Goal: Information Seeking & Learning: Learn about a topic

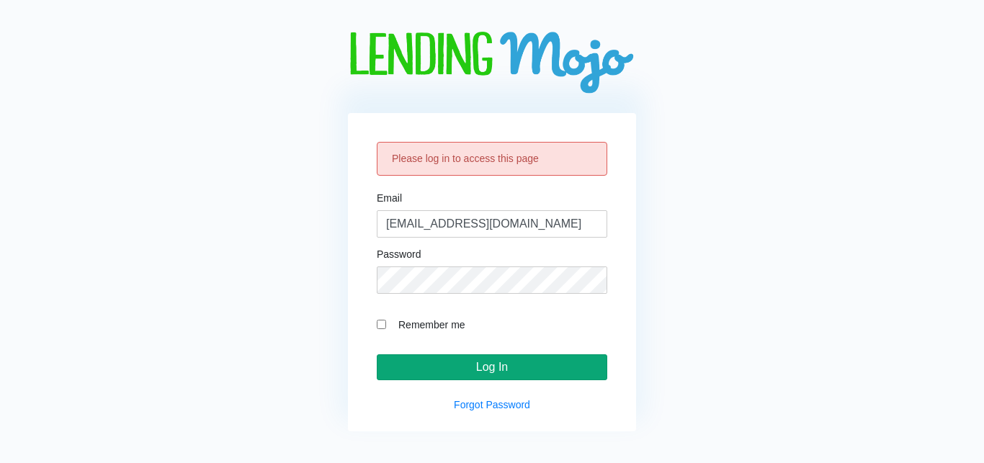
click at [504, 373] on input "Log In" at bounding box center [492, 367] width 231 height 26
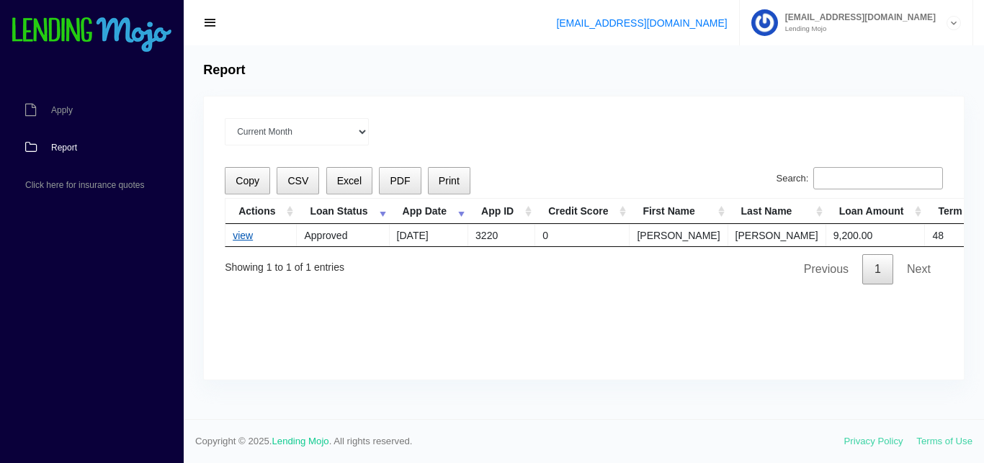
click at [241, 239] on link "view" at bounding box center [243, 236] width 20 height 12
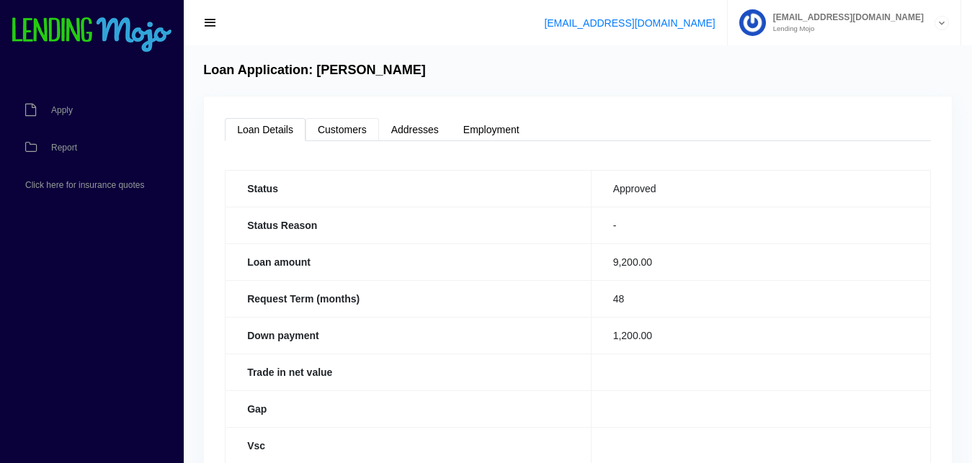
click at [359, 130] on link "Customers" at bounding box center [341, 129] width 73 height 23
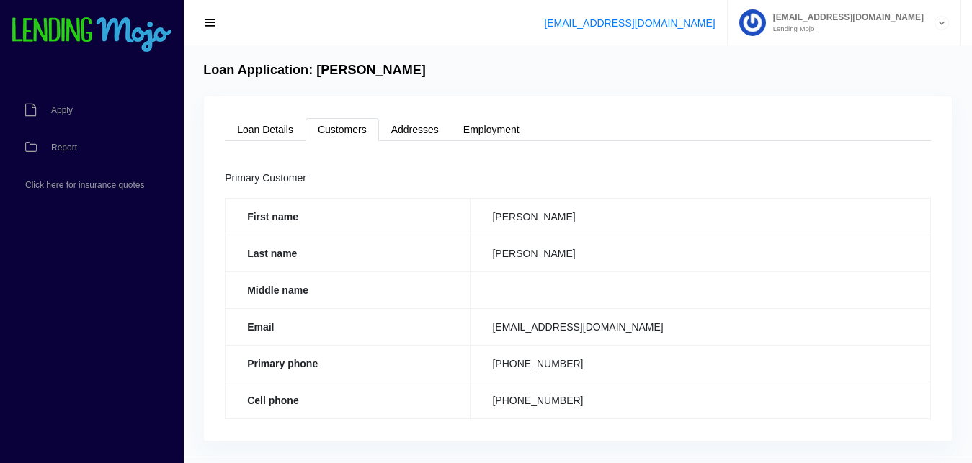
click at [484, 115] on div "Loan Details Customers Addresses Employment Status Approved Status Reason - Loa…" at bounding box center [578, 269] width 748 height 344
click at [491, 125] on link "Employment" at bounding box center [491, 129] width 81 height 23
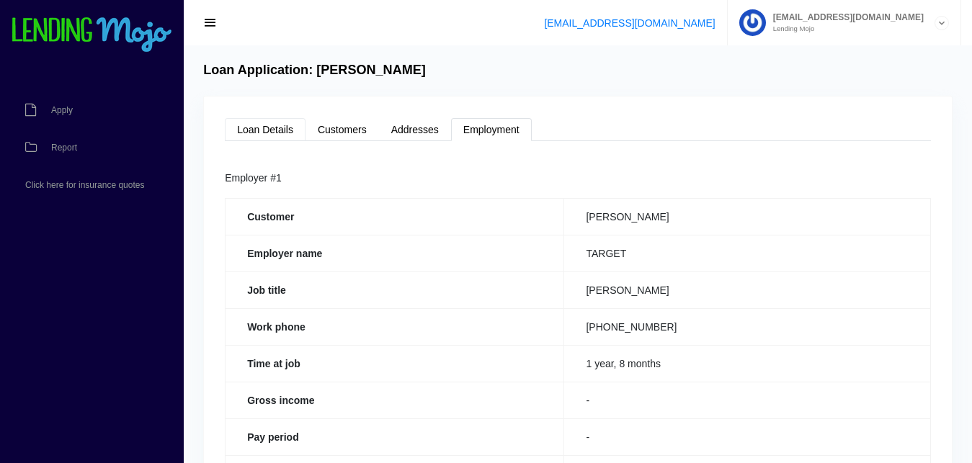
click at [266, 133] on link "Loan Details" at bounding box center [265, 129] width 81 height 23
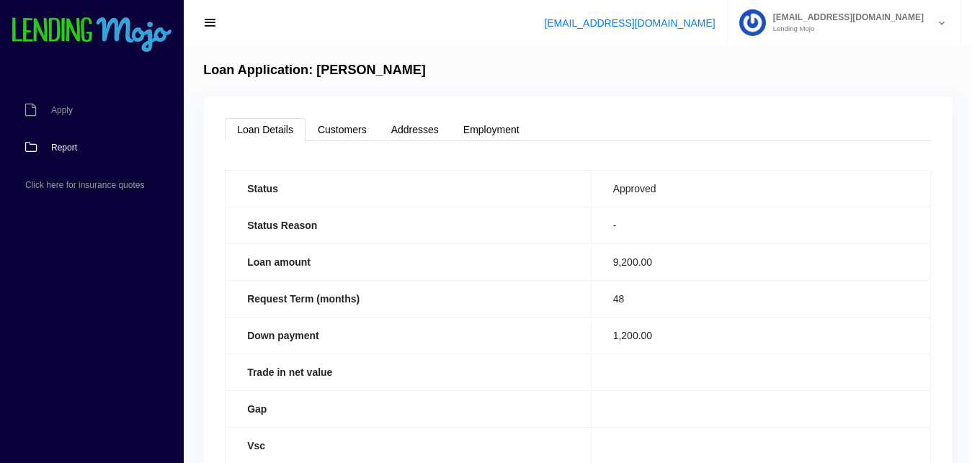
click at [71, 138] on link "Report" at bounding box center [84, 147] width 169 height 37
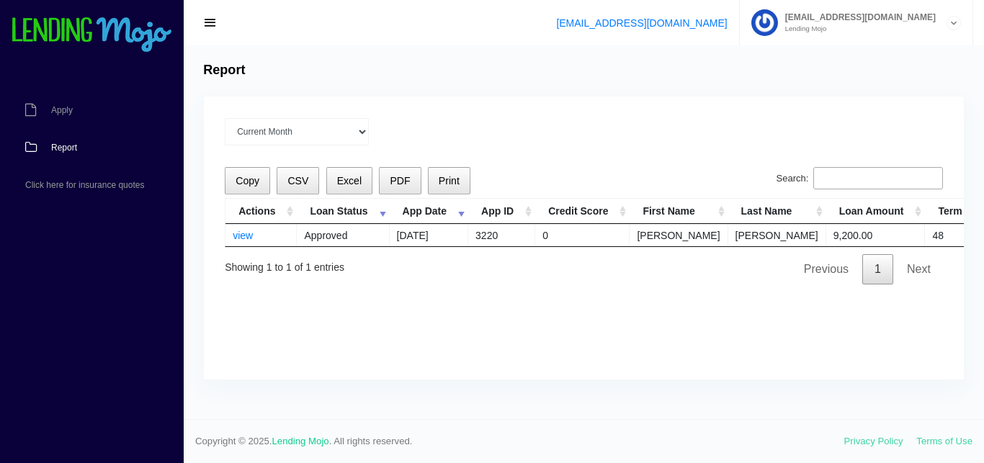
click at [66, 35] on img at bounding box center [92, 35] width 162 height 36
click at [86, 30] on img at bounding box center [92, 35] width 162 height 36
click at [960, 20] on icon at bounding box center [953, 24] width 13 height 14
click at [245, 239] on link "view" at bounding box center [243, 236] width 20 height 12
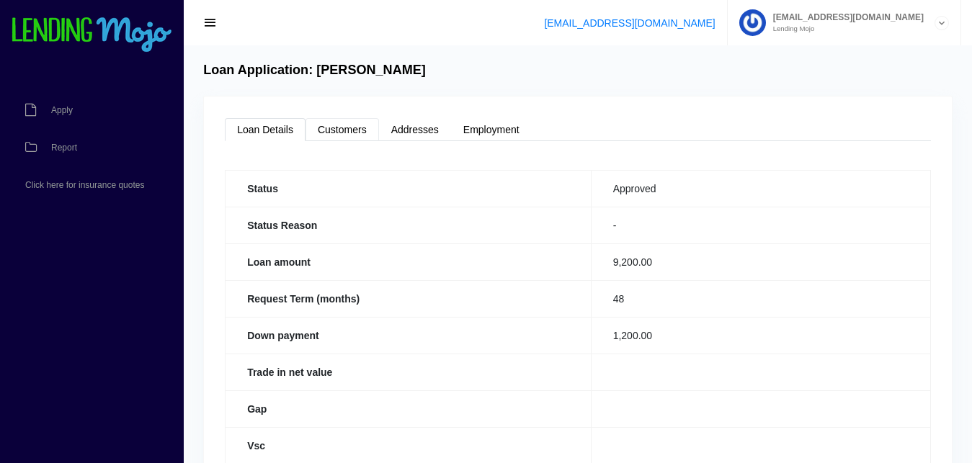
click at [349, 127] on link "Customers" at bounding box center [341, 129] width 73 height 23
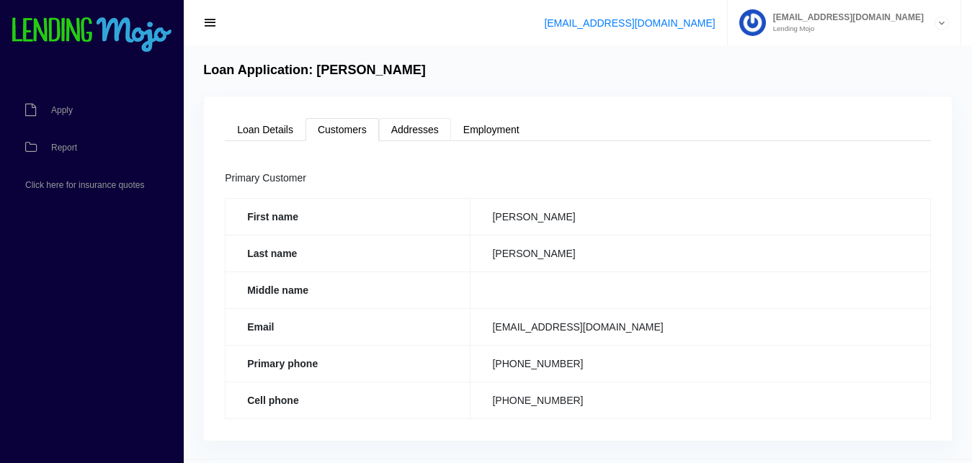
click at [441, 126] on link "Addresses" at bounding box center [415, 129] width 72 height 23
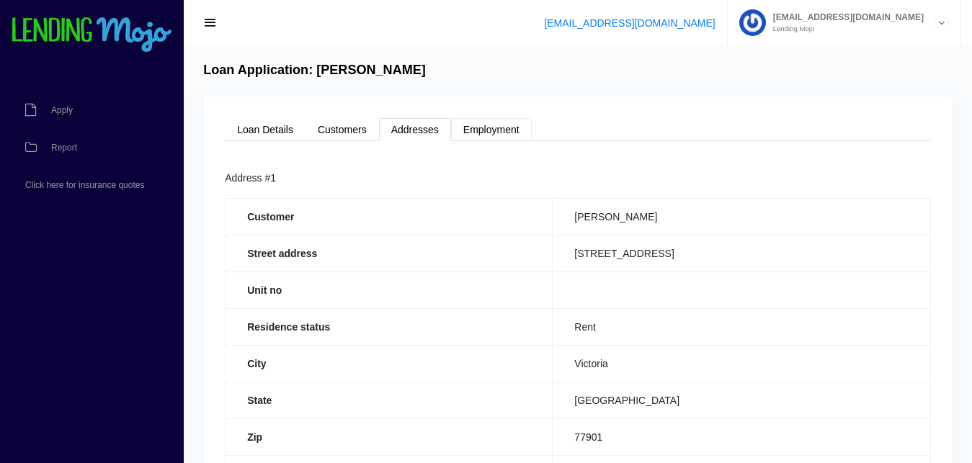
click at [483, 125] on link "Employment" at bounding box center [491, 129] width 81 height 23
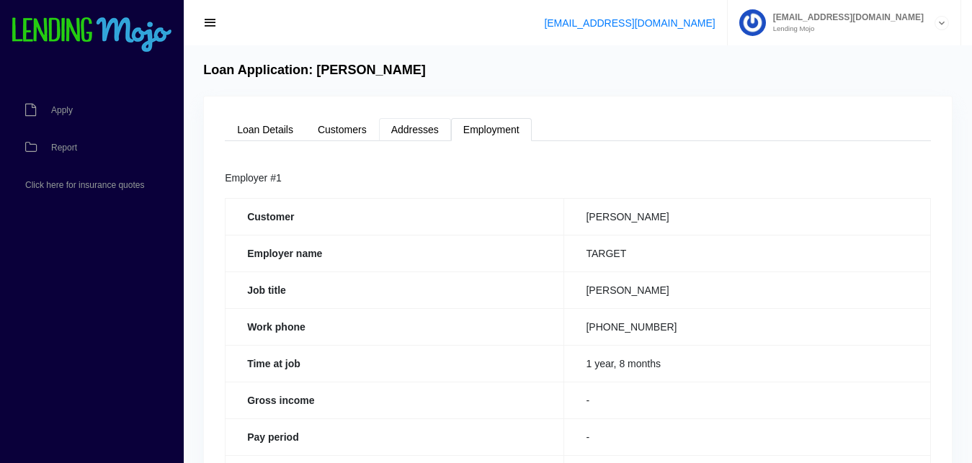
click at [446, 128] on link "Addresses" at bounding box center [415, 129] width 72 height 23
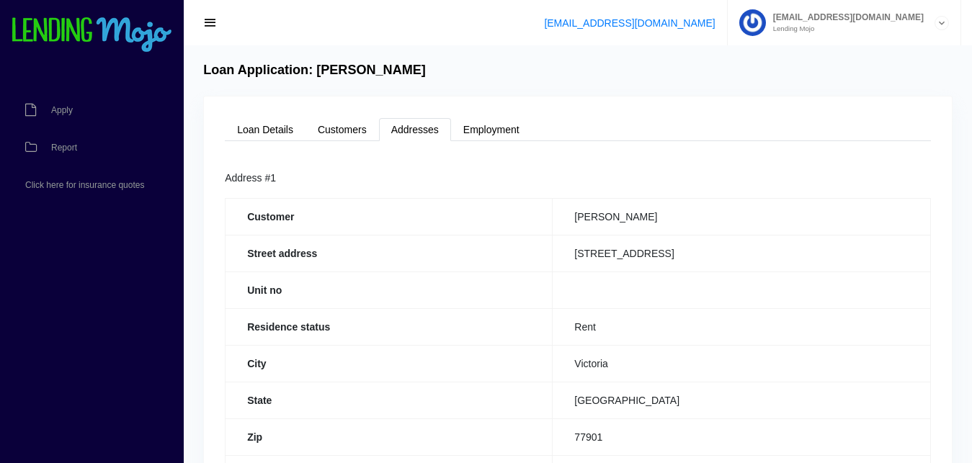
click at [72, 24] on img at bounding box center [92, 35] width 162 height 36
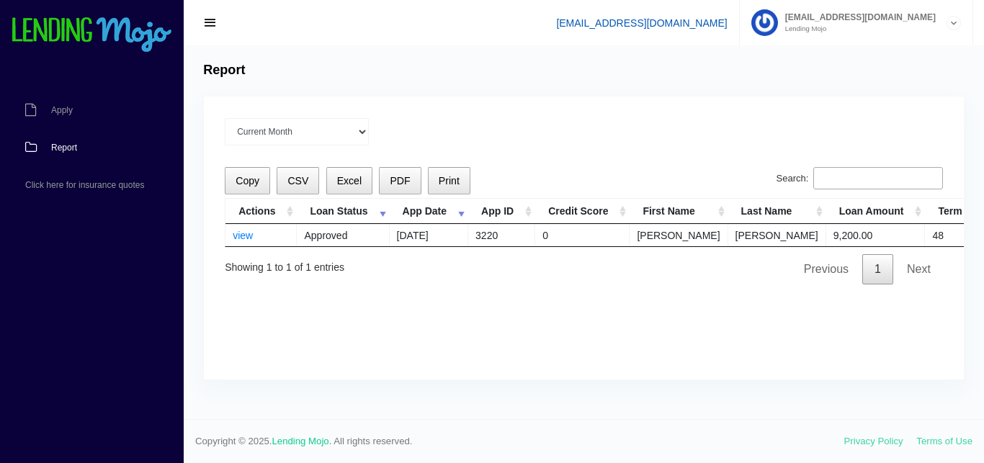
click at [651, 26] on link "[EMAIL_ADDRESS][DOMAIN_NAME]" at bounding box center [641, 23] width 171 height 12
